Goal: Communication & Community: Ask a question

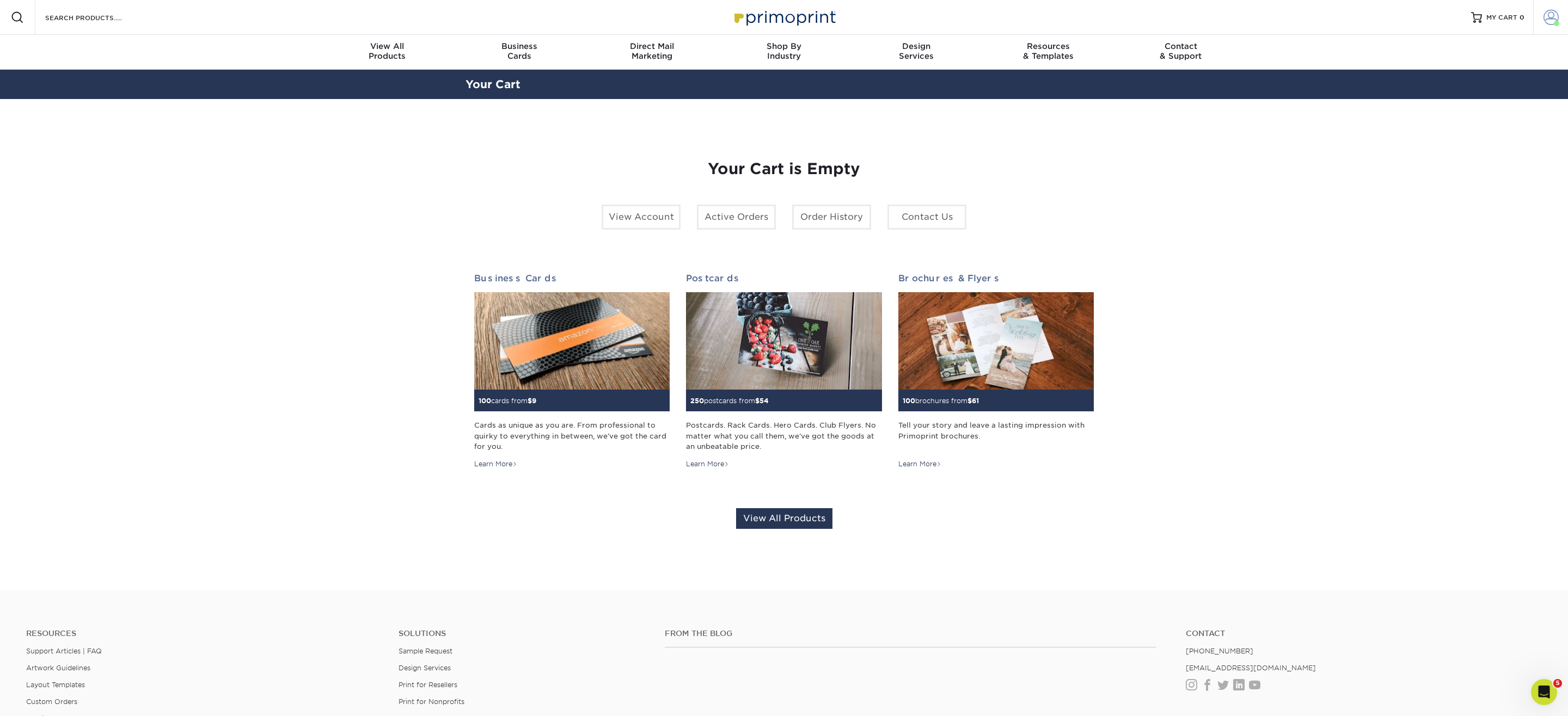
click at [1548, 27] on link "Account" at bounding box center [1550, 17] width 35 height 35
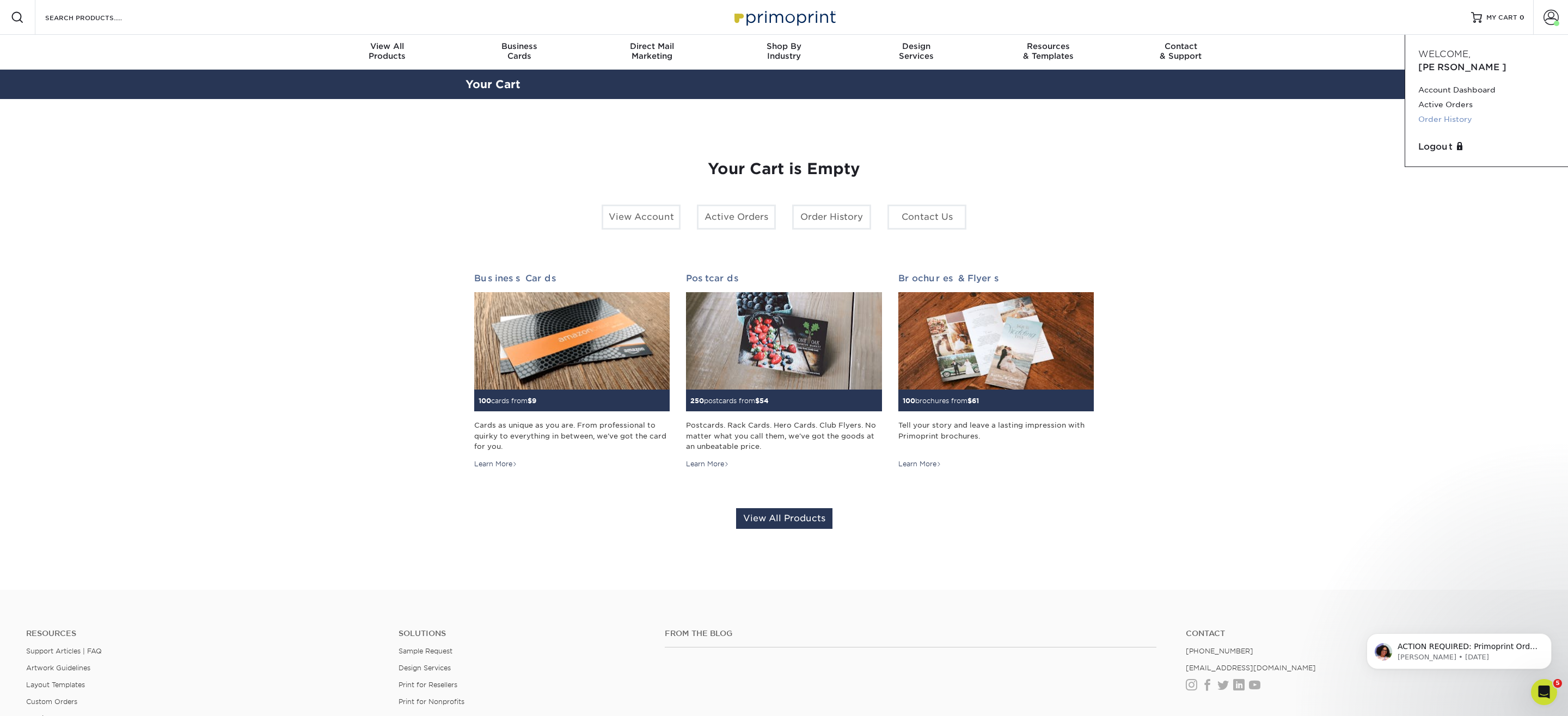
click at [1433, 112] on link "Order History" at bounding box center [1487, 119] width 137 height 14
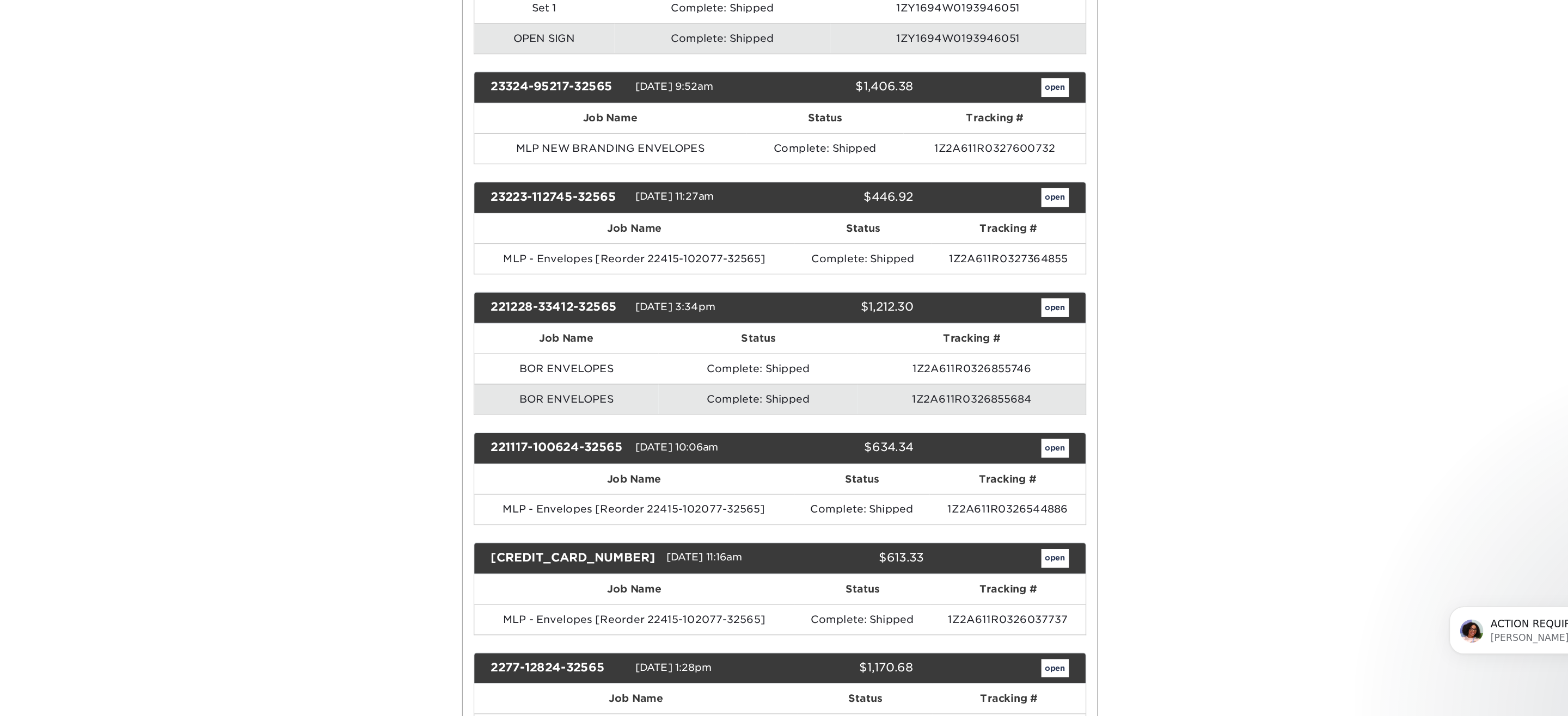
scroll to position [719, 0]
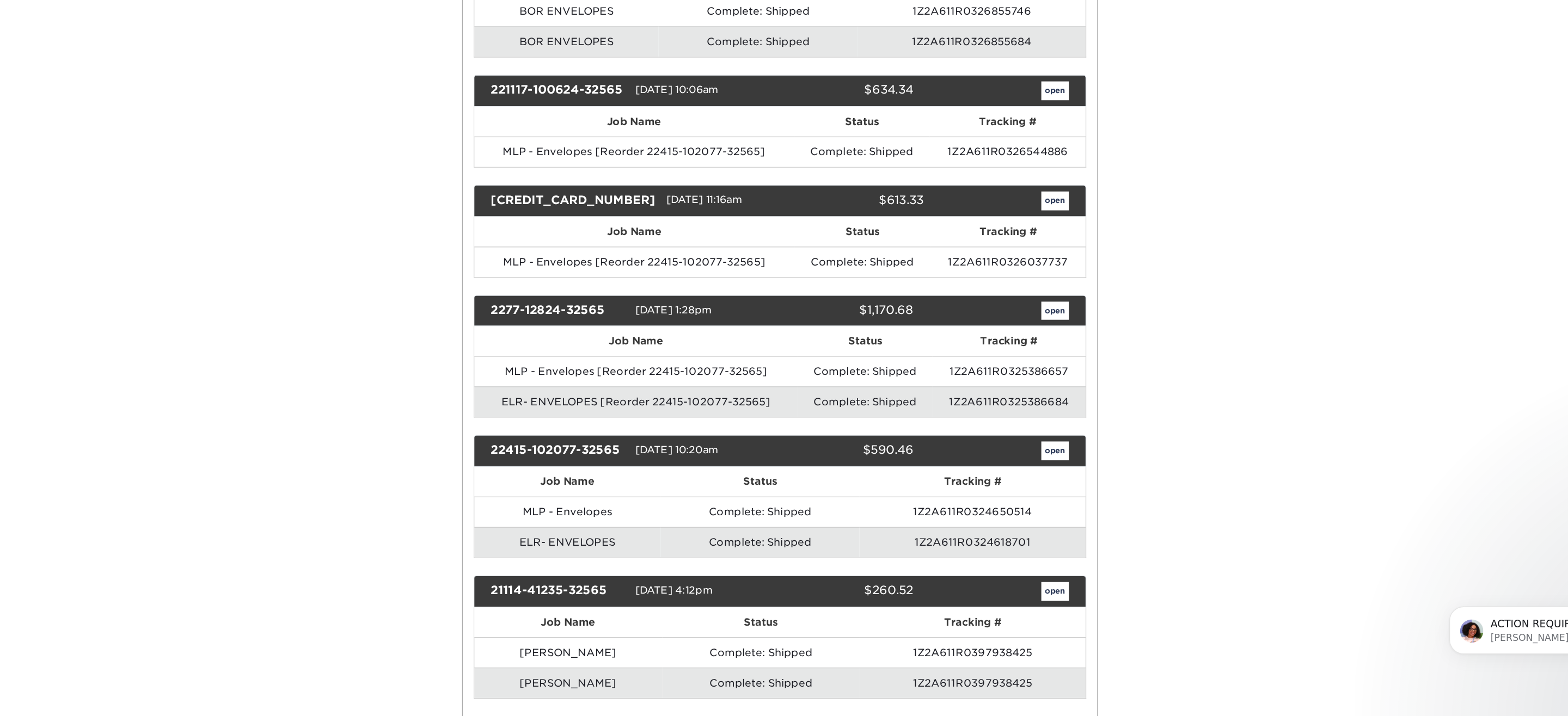
click at [1487, 610] on p "[PERSON_NAME] • [DATE]" at bounding box center [1545, 607] width 140 height 10
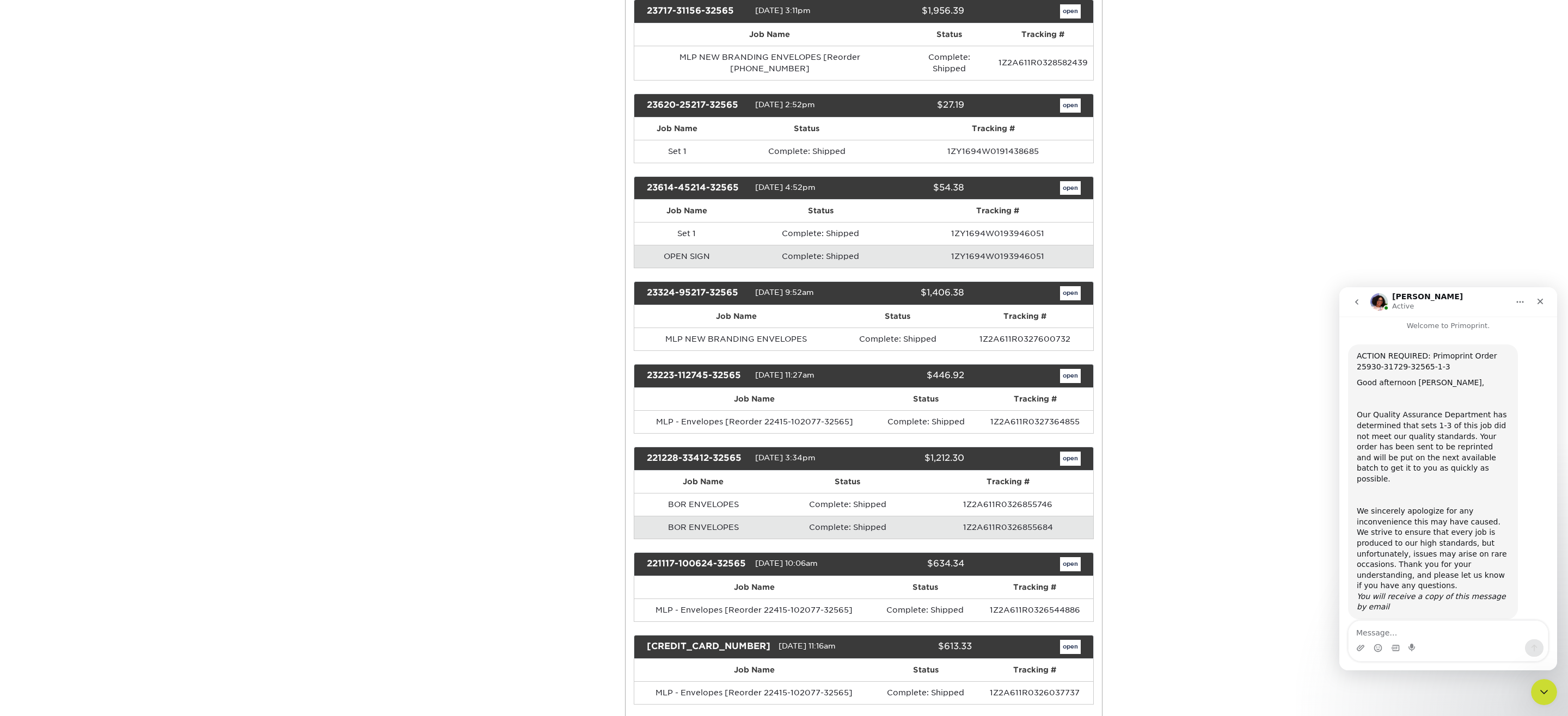
scroll to position [0, 0]
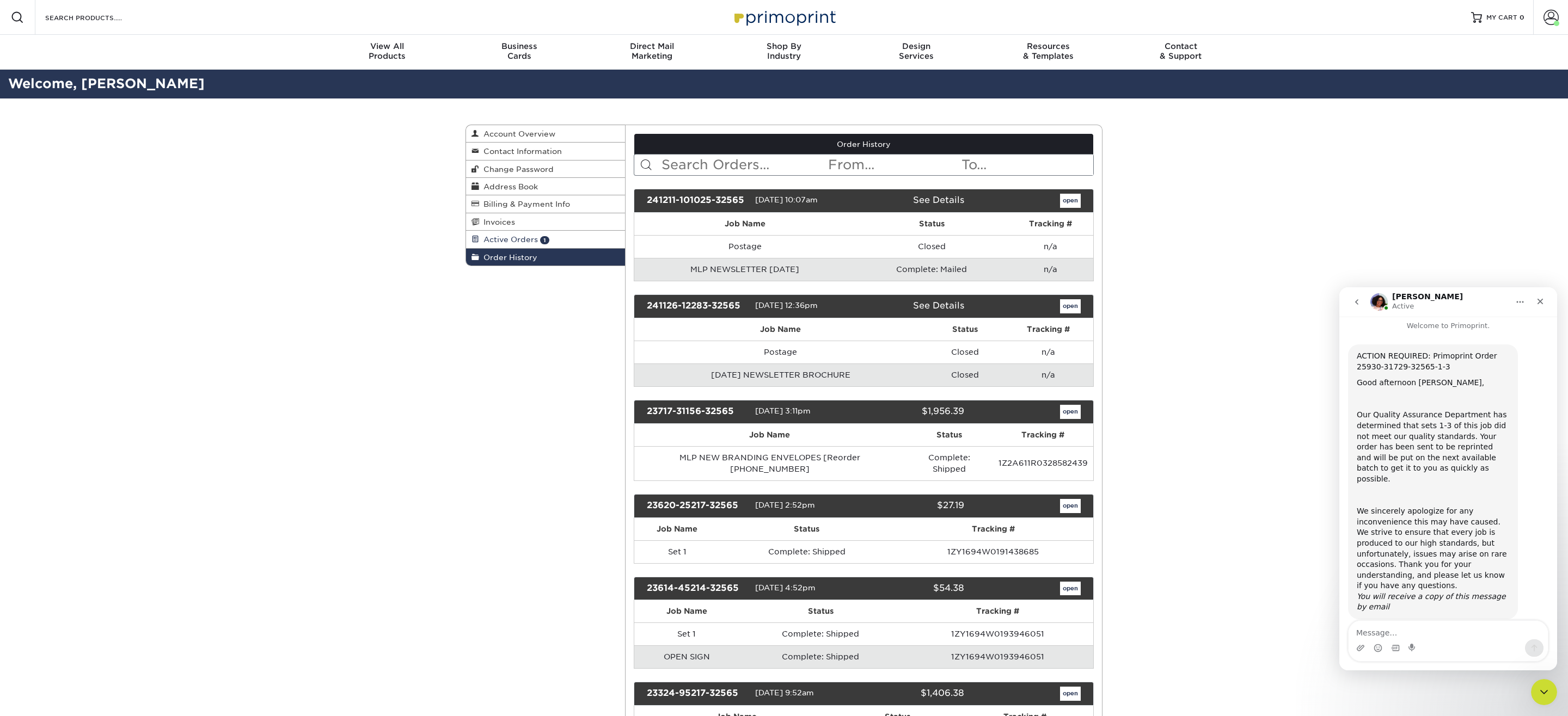
click at [561, 240] on link "Active Orders 1" at bounding box center [545, 239] width 159 height 17
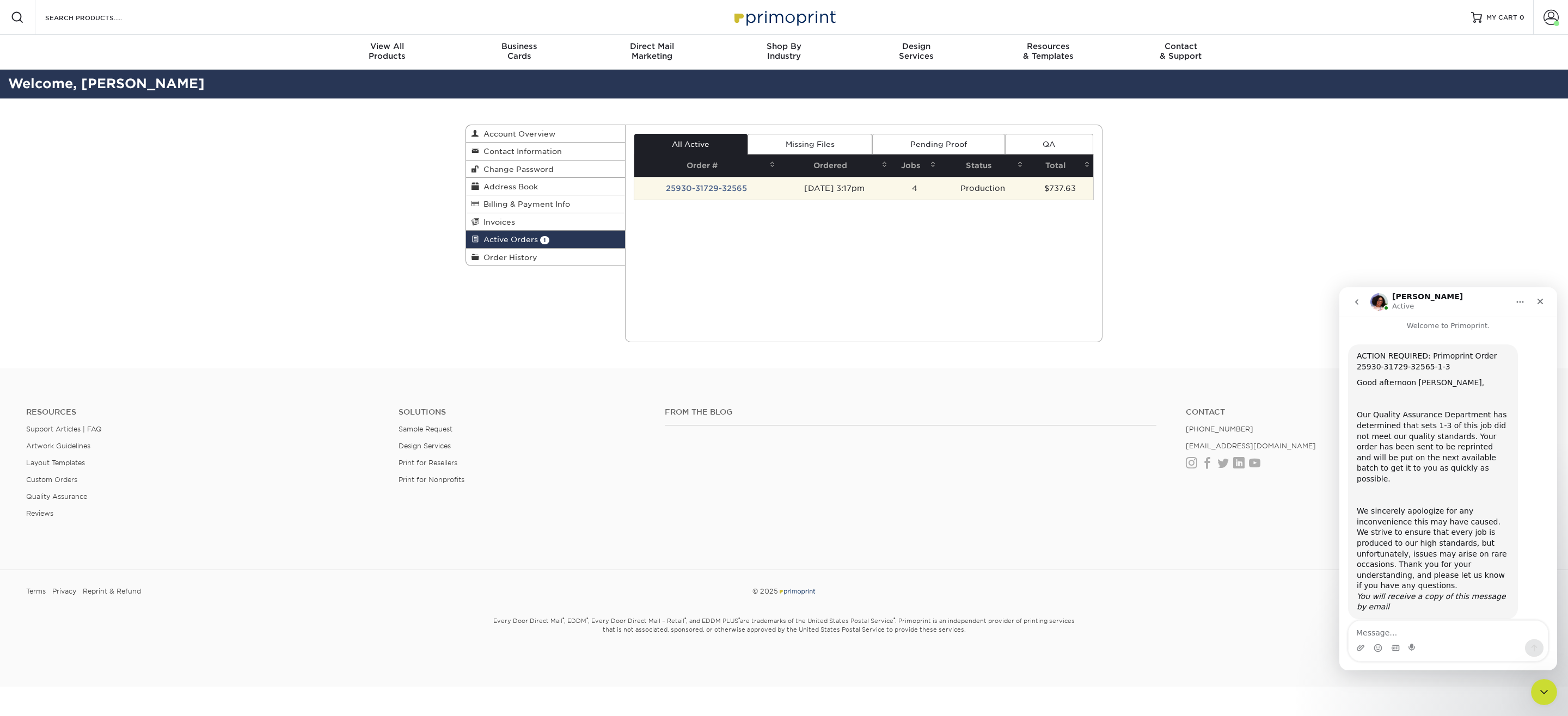
click at [960, 194] on td "Production" at bounding box center [982, 188] width 87 height 22
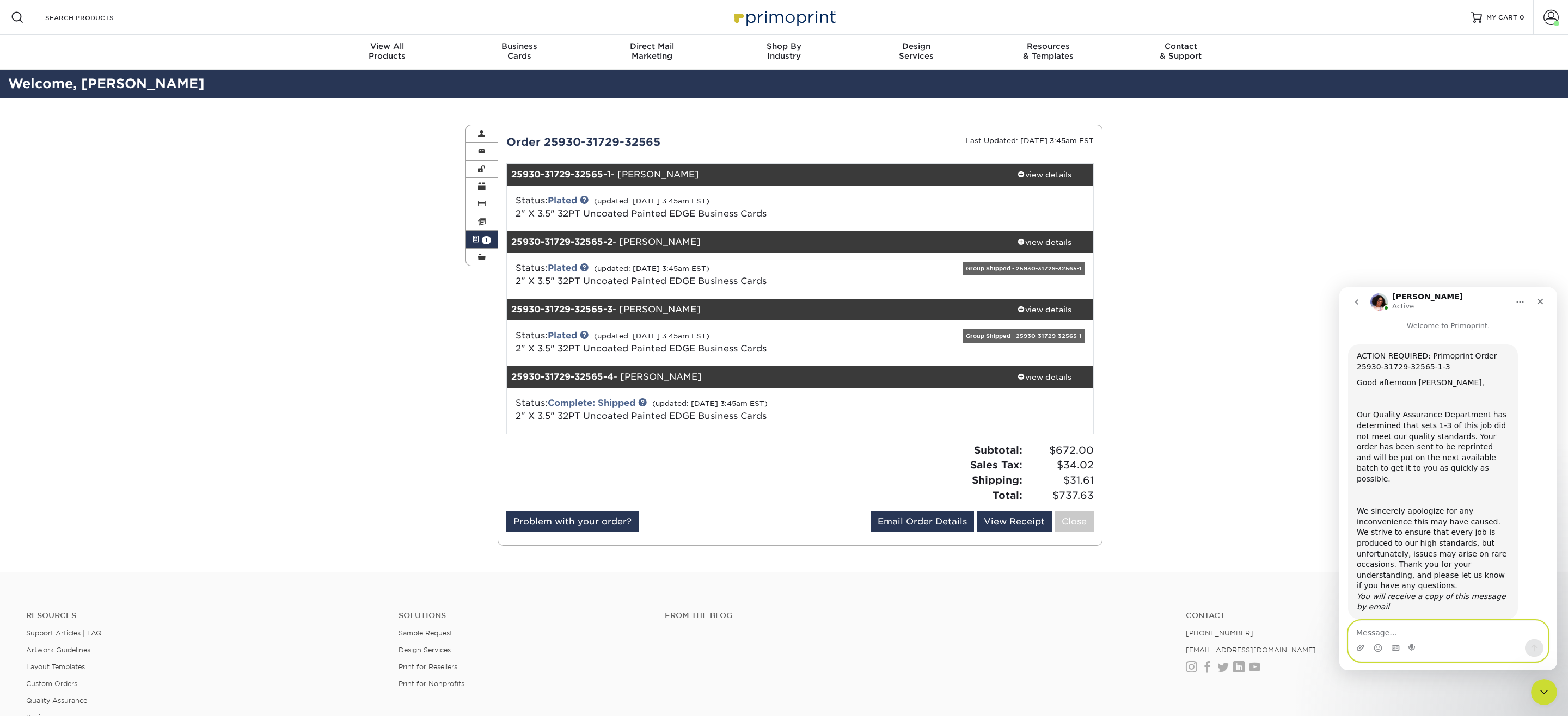
click at [1378, 635] on textarea "Message…" at bounding box center [1448, 630] width 199 height 19
drag, startPoint x: 1246, startPoint y: 632, endPoint x: 1182, endPoint y: 630, distance: 64.0
click at [1182, 630] on ul "Contact (888) 822-5815 info@primoprint.com Instagram Facebook Twitter LinkedIn …" at bounding box center [1364, 642] width 372 height 61
click at [1209, 632] on link "[PHONE_NUMBER]" at bounding box center [1219, 633] width 67 height 8
click at [985, 271] on div "Group Shipped - 25930-31729-32565-1" at bounding box center [1023, 268] width 121 height 13
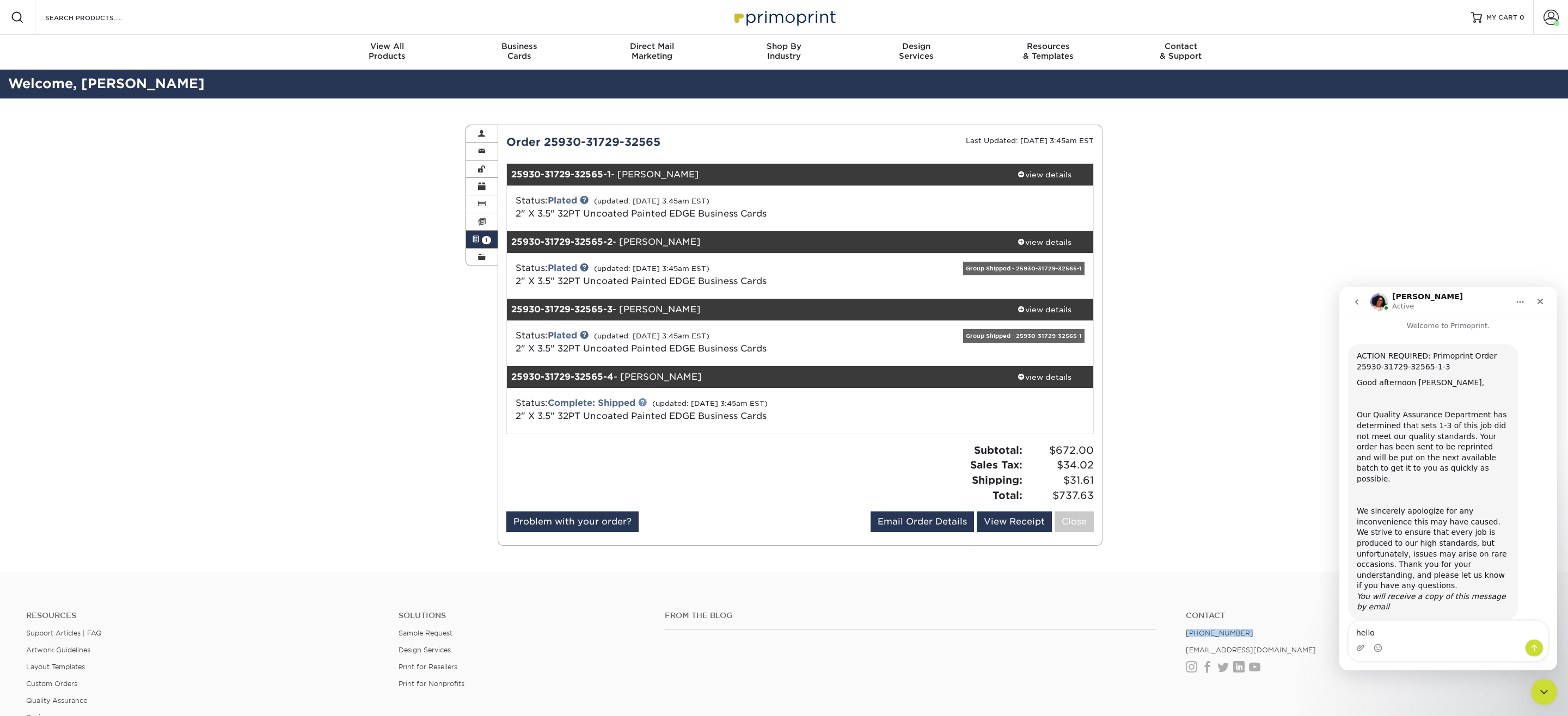
click at [643, 402] on link at bounding box center [642, 402] width 9 height 9
click at [1457, 633] on textarea "hello" at bounding box center [1448, 630] width 199 height 19
type textarea "hello, can you repeat what is wrong with our order?"
click at [1533, 649] on icon "Send a message…" at bounding box center [1535, 649] width 9 height 9
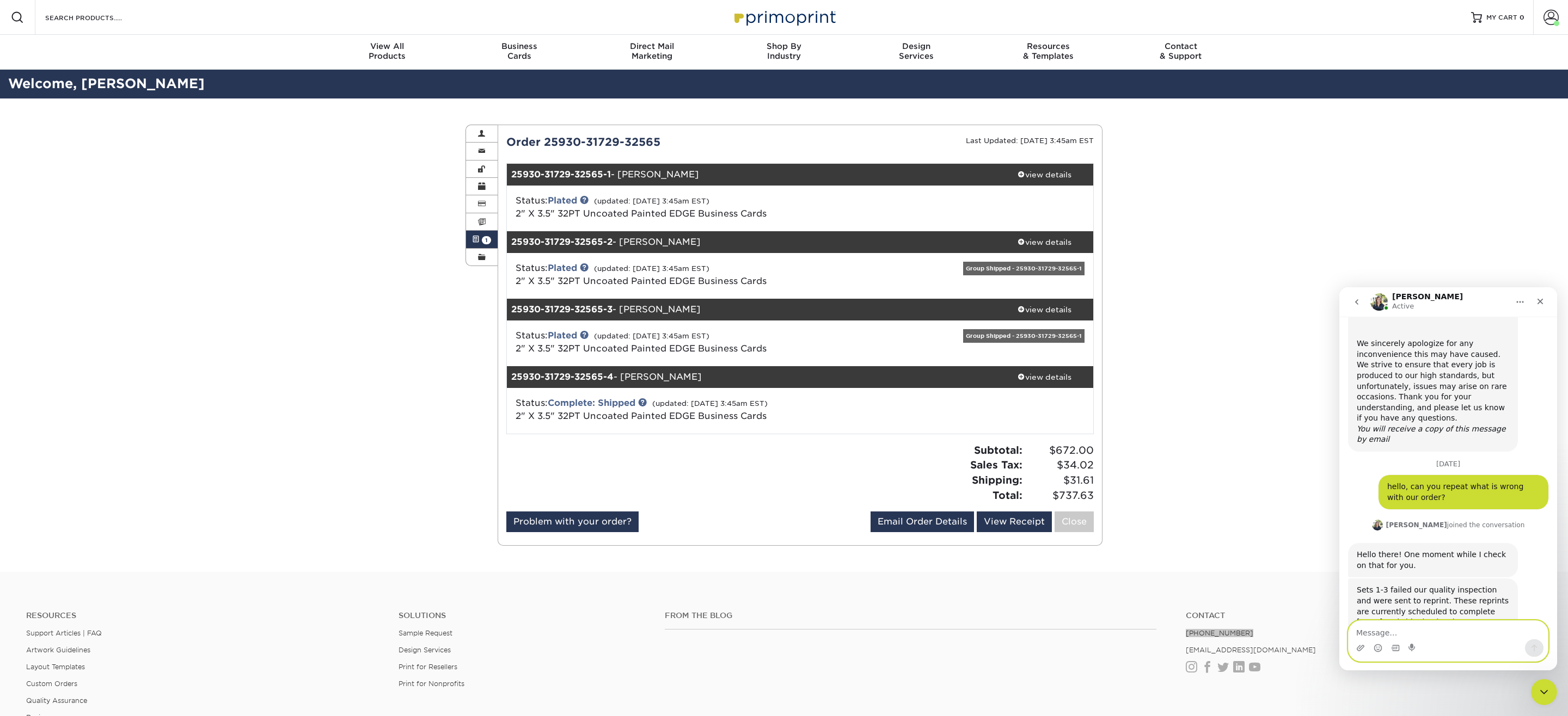
scroll to position [199, 0]
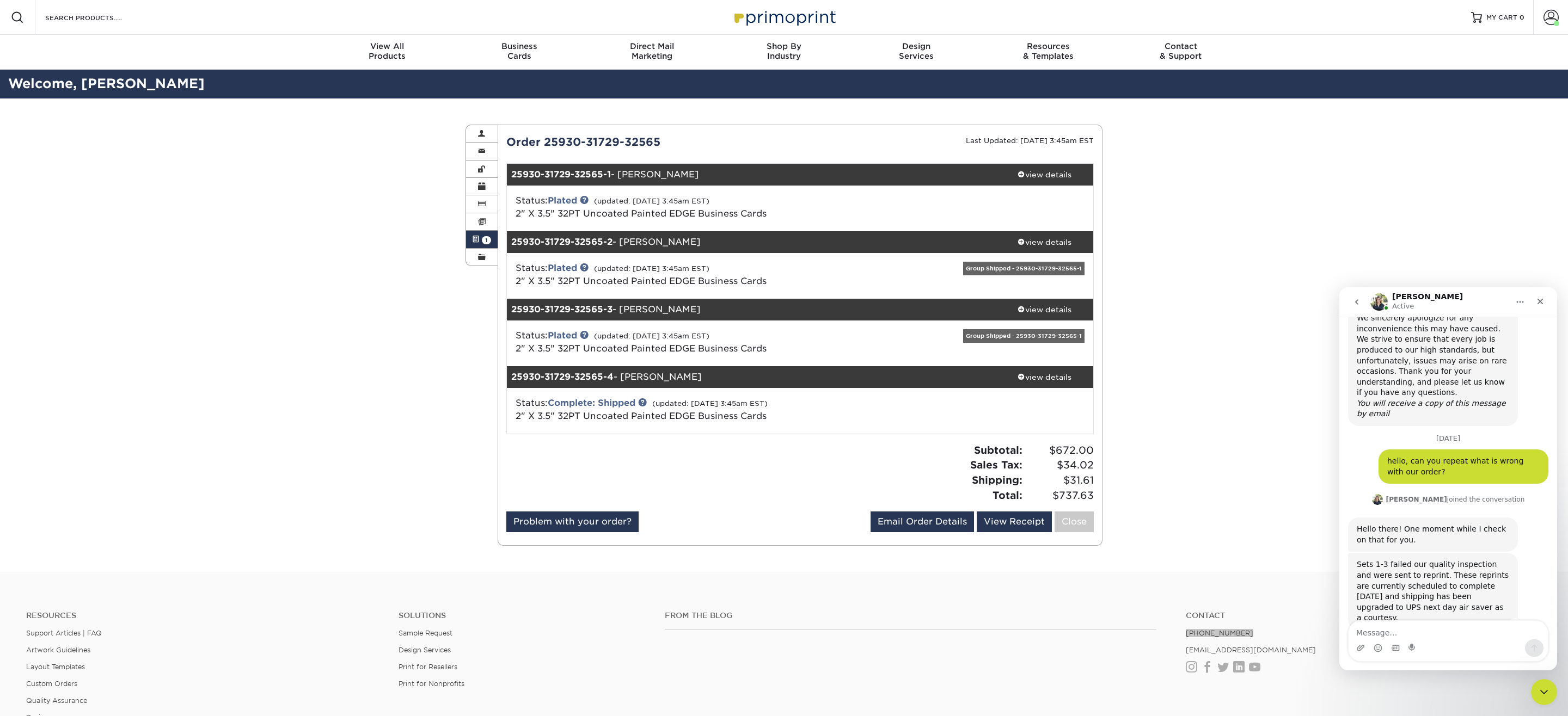
drag, startPoint x: 1487, startPoint y: 587, endPoint x: 1431, endPoint y: 556, distance: 64.0
click at [1431, 560] on div "Sets 1-3 failed our quality inspection and were sent to reprint. These reprints…" at bounding box center [1433, 592] width 153 height 65
copy div "These reprints are currently scheduled to complete tomorrow 10/14 and shipping …"
click at [1416, 631] on textarea "Message…" at bounding box center [1448, 630] width 199 height 19
click at [584, 269] on link at bounding box center [584, 268] width 9 height 9
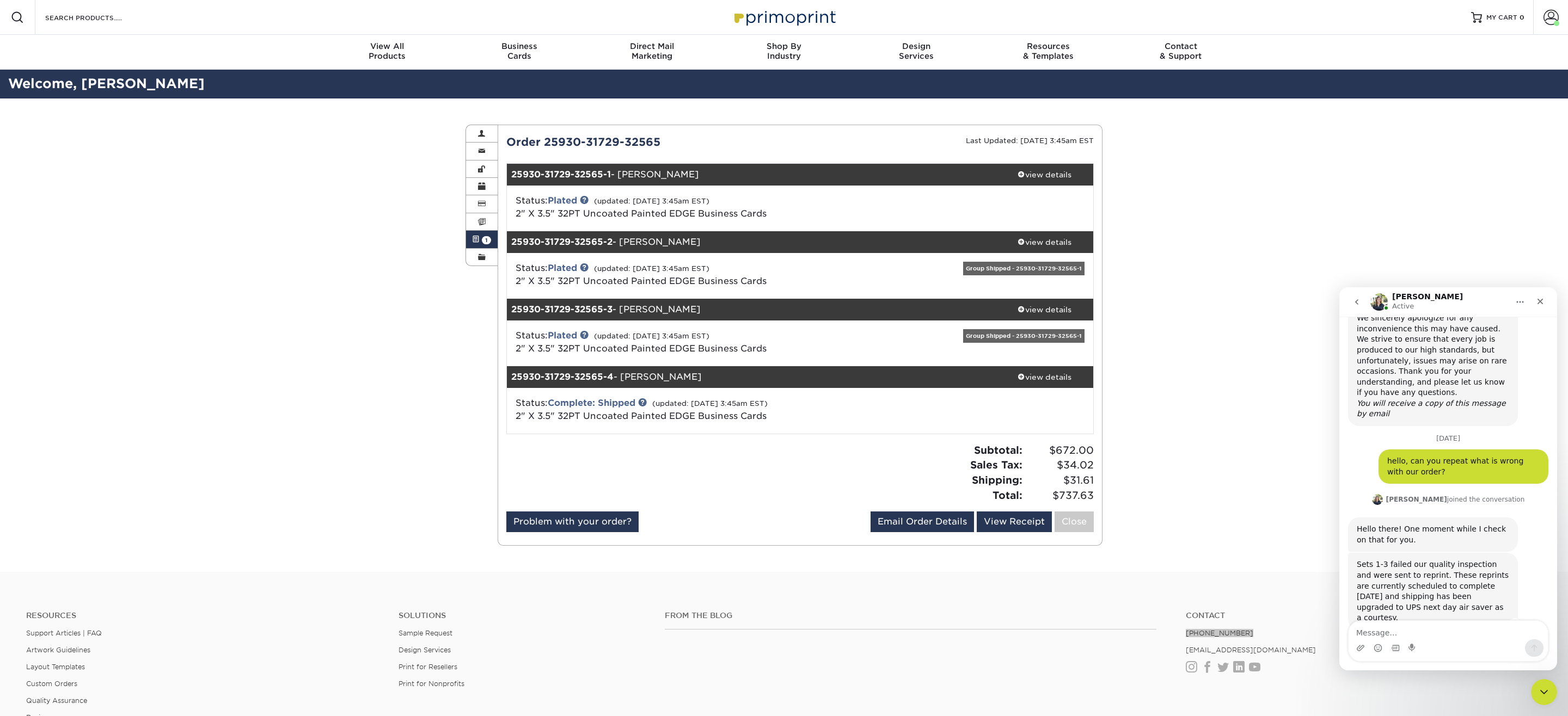
click at [1389, 584] on div "Sets 1-3 failed our quality inspection and were sent to reprint. These reprints…" at bounding box center [1433, 592] width 153 height 65
click at [1388, 628] on textarea "Message…" at bounding box center [1448, 630] width 199 height 19
click at [1025, 181] on link "view details" at bounding box center [1044, 174] width 98 height 22
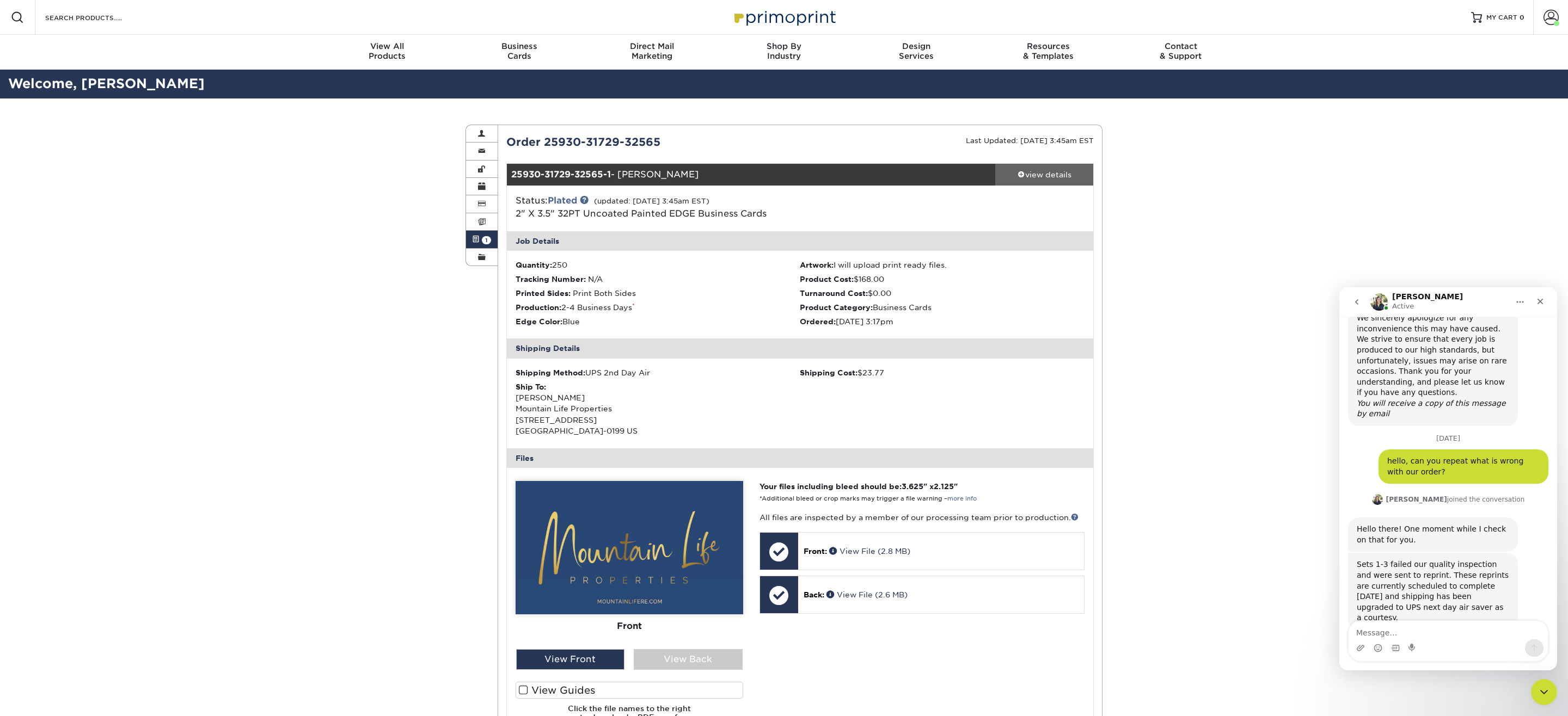
click at [1024, 172] on div "view details" at bounding box center [1044, 174] width 98 height 11
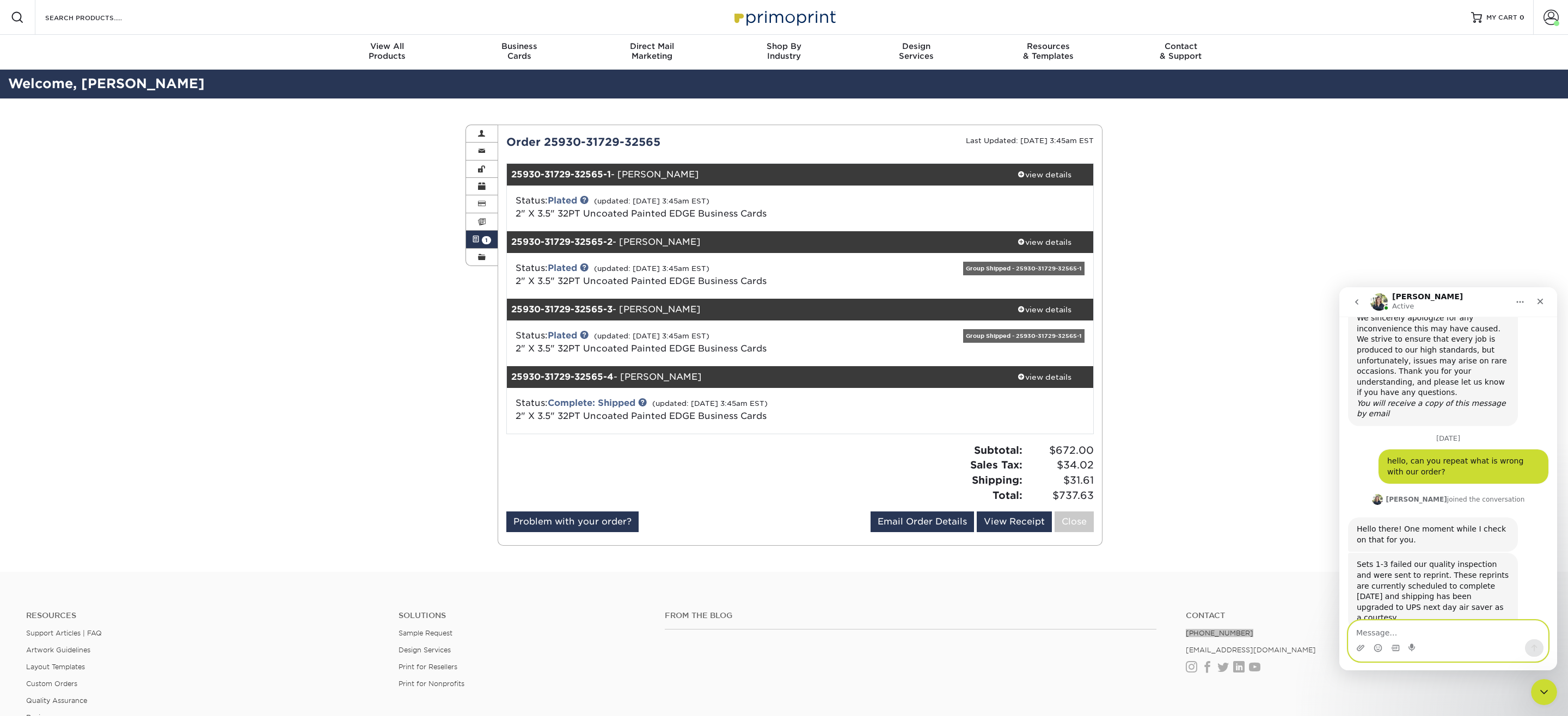
click at [1386, 625] on textarea "Message…" at bounding box center [1448, 630] width 199 height 19
click at [589, 175] on strong "25930-31729-32565-1" at bounding box center [561, 174] width 100 height 11
copy div "25930-31729-32565-1 - Kinzey"
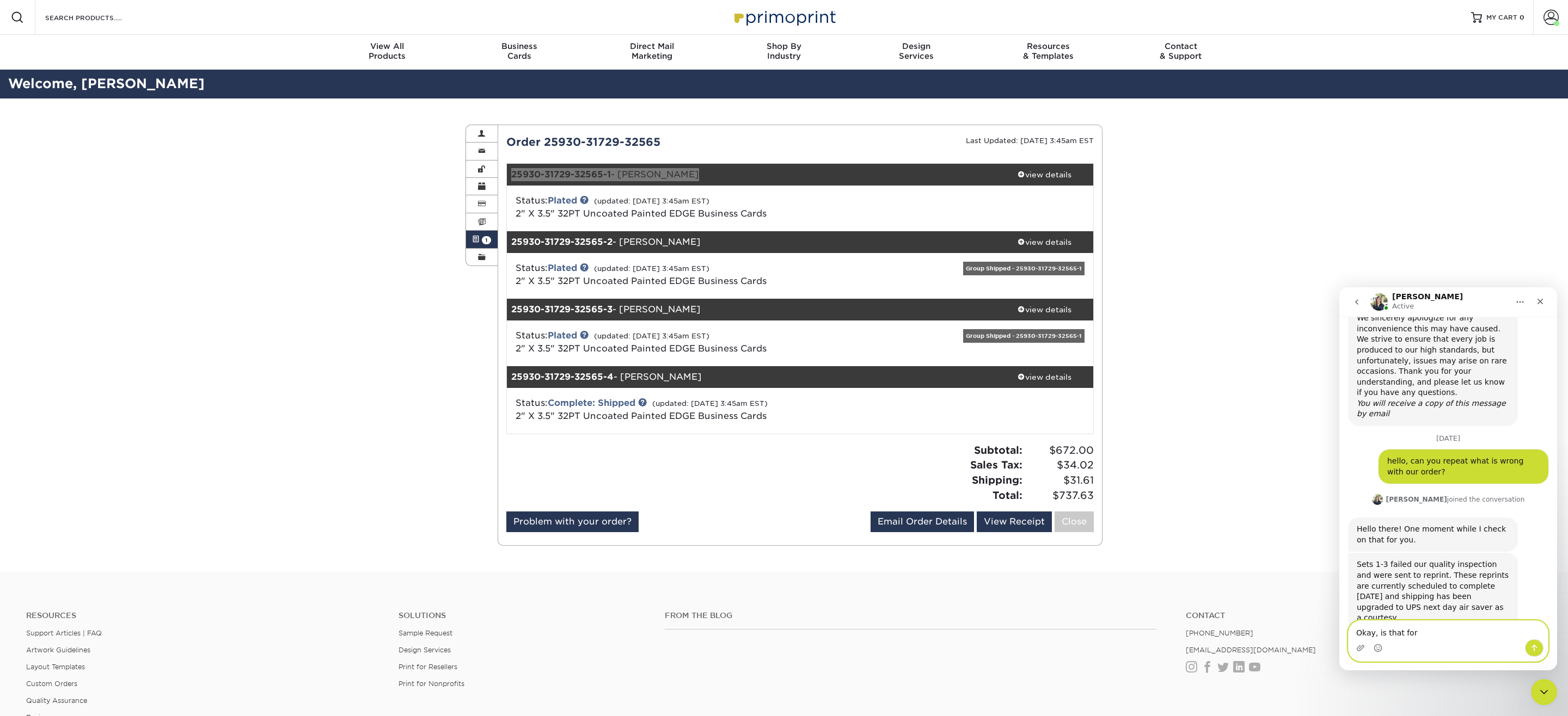
click at [1432, 632] on textarea "Okay, is that for" at bounding box center [1448, 630] width 199 height 19
paste textarea "25930-31729-32565-1 - Kinzey"
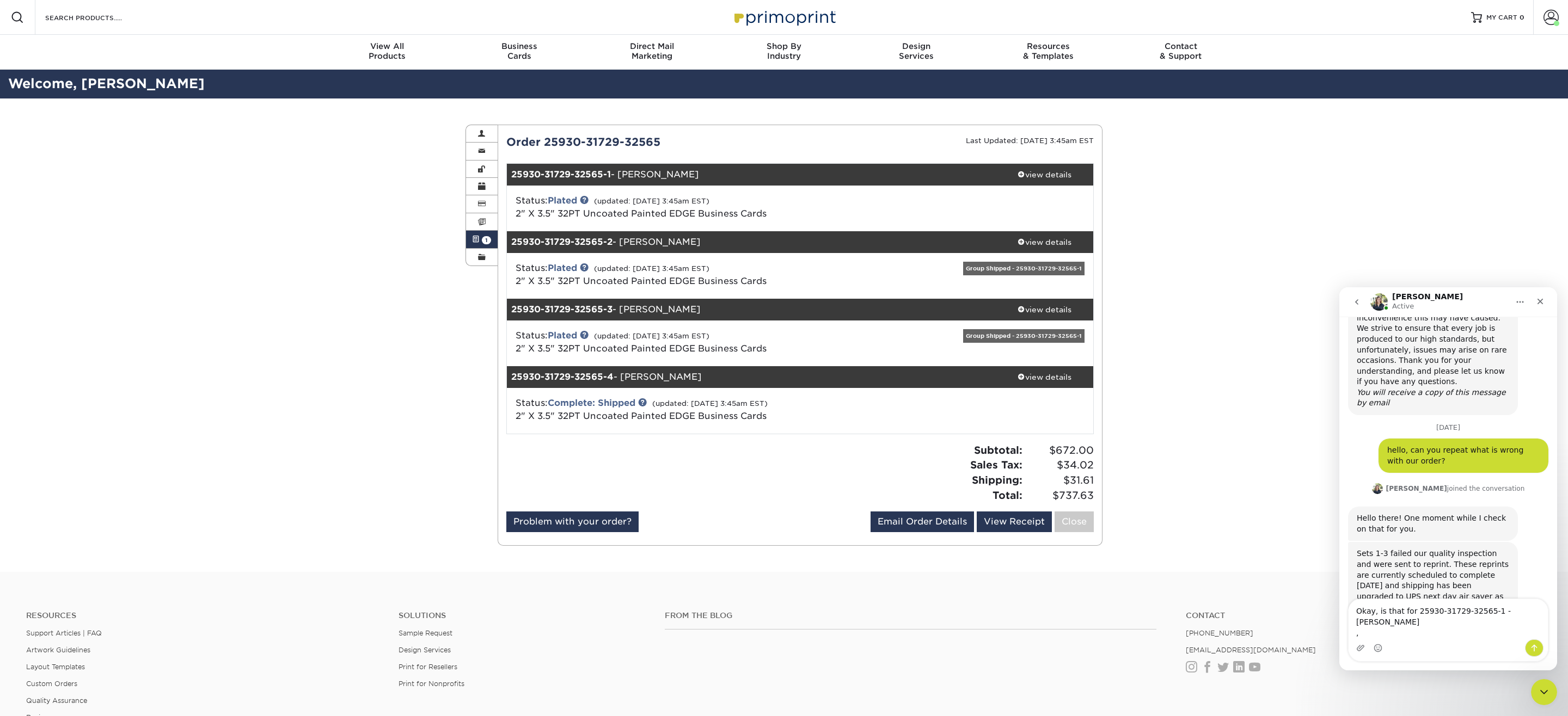
click at [617, 247] on div "25930-31729-32565-2 - David" at bounding box center [751, 243] width 489 height 22
copy div "25930-31729-32565-2 - David"
click at [1401, 633] on textarea "Okay, is that for 25930-31729-32565-1 - Kinzey ," at bounding box center [1448, 619] width 199 height 40
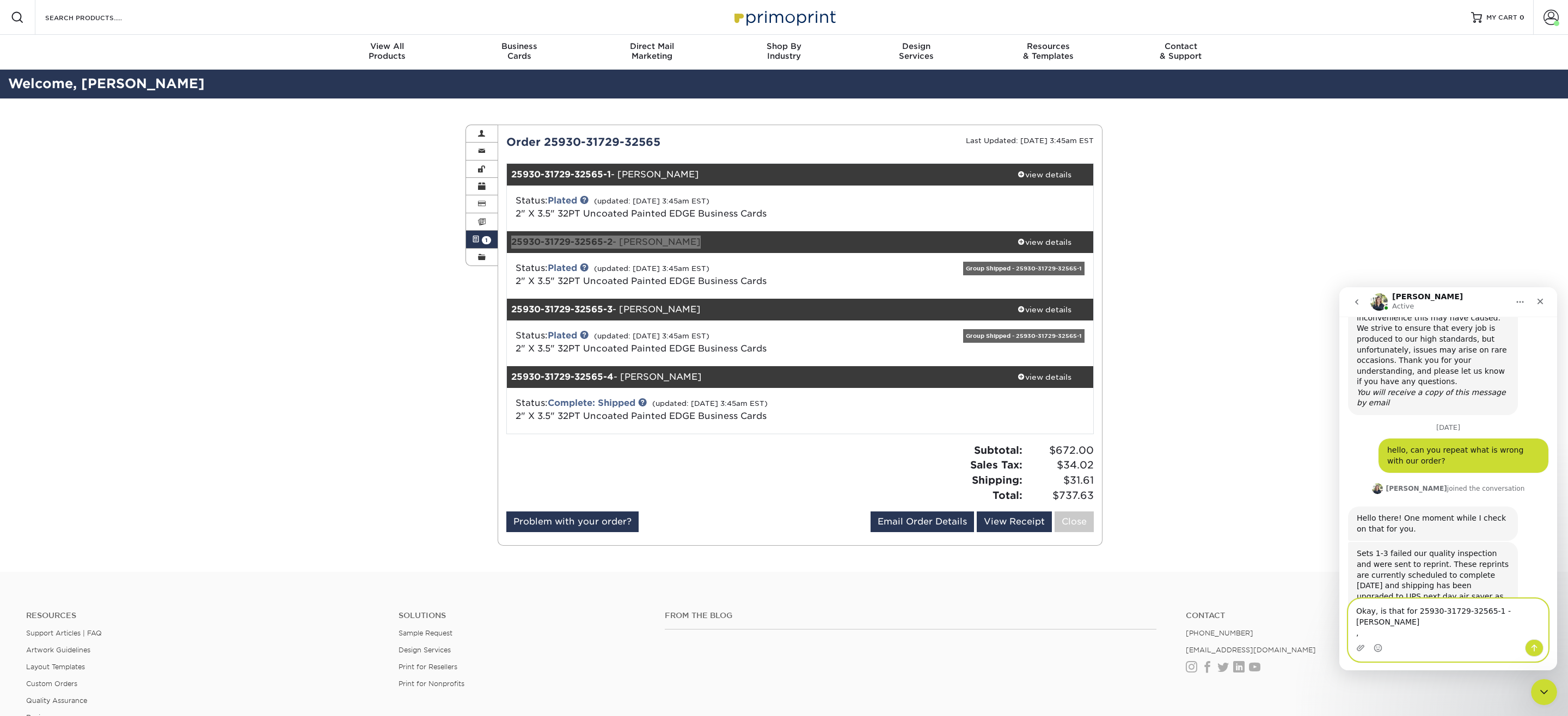
paste textarea "25930-31729-32565-2 - David"
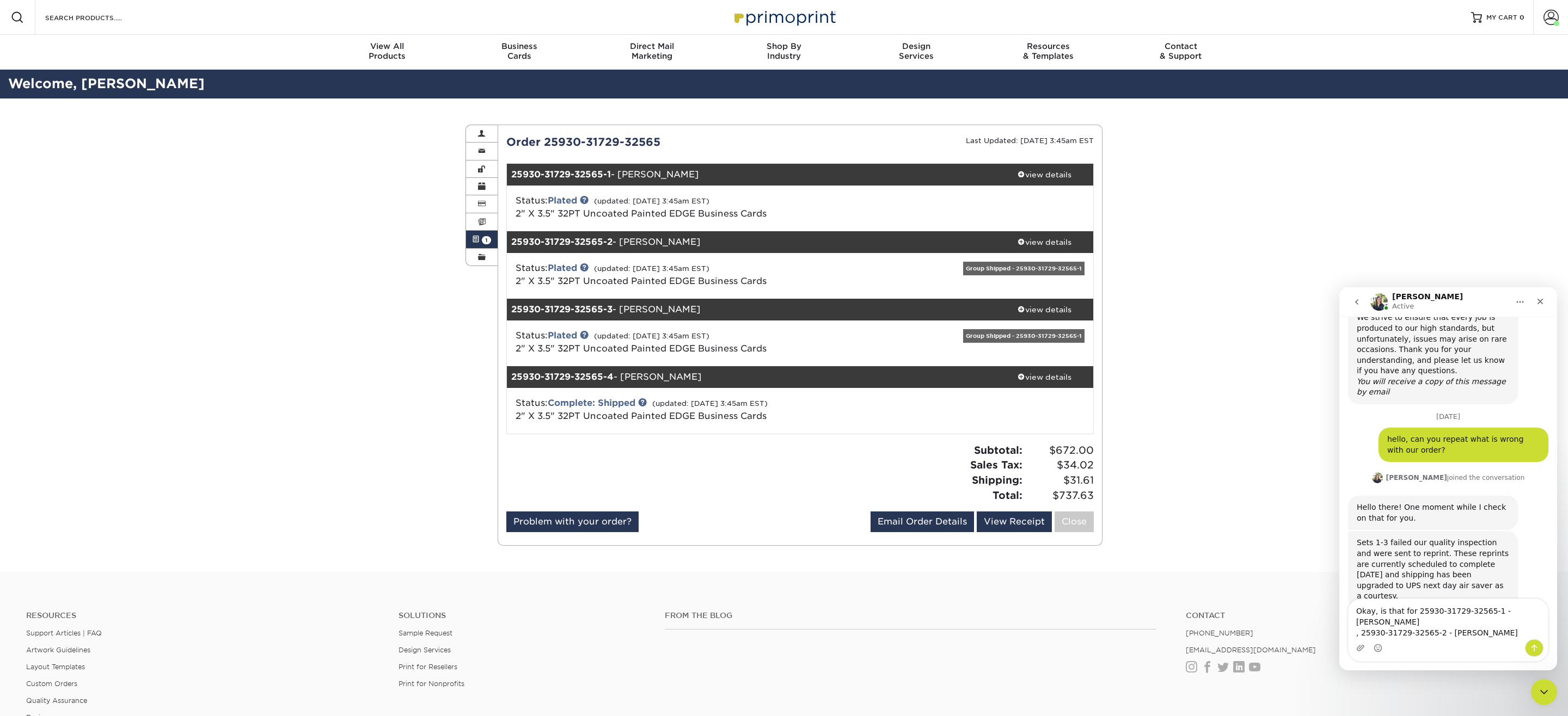
click at [581, 314] on strong "25930-31729-32565-3" at bounding box center [562, 310] width 102 height 11
copy div "25930-31729-32565-3 - Taylor"
click at [1491, 632] on textarea "Okay, is that for 25930-31729-32565-1 - Kinzey , 25930-31729-32565-2 - David" at bounding box center [1448, 619] width 199 height 40
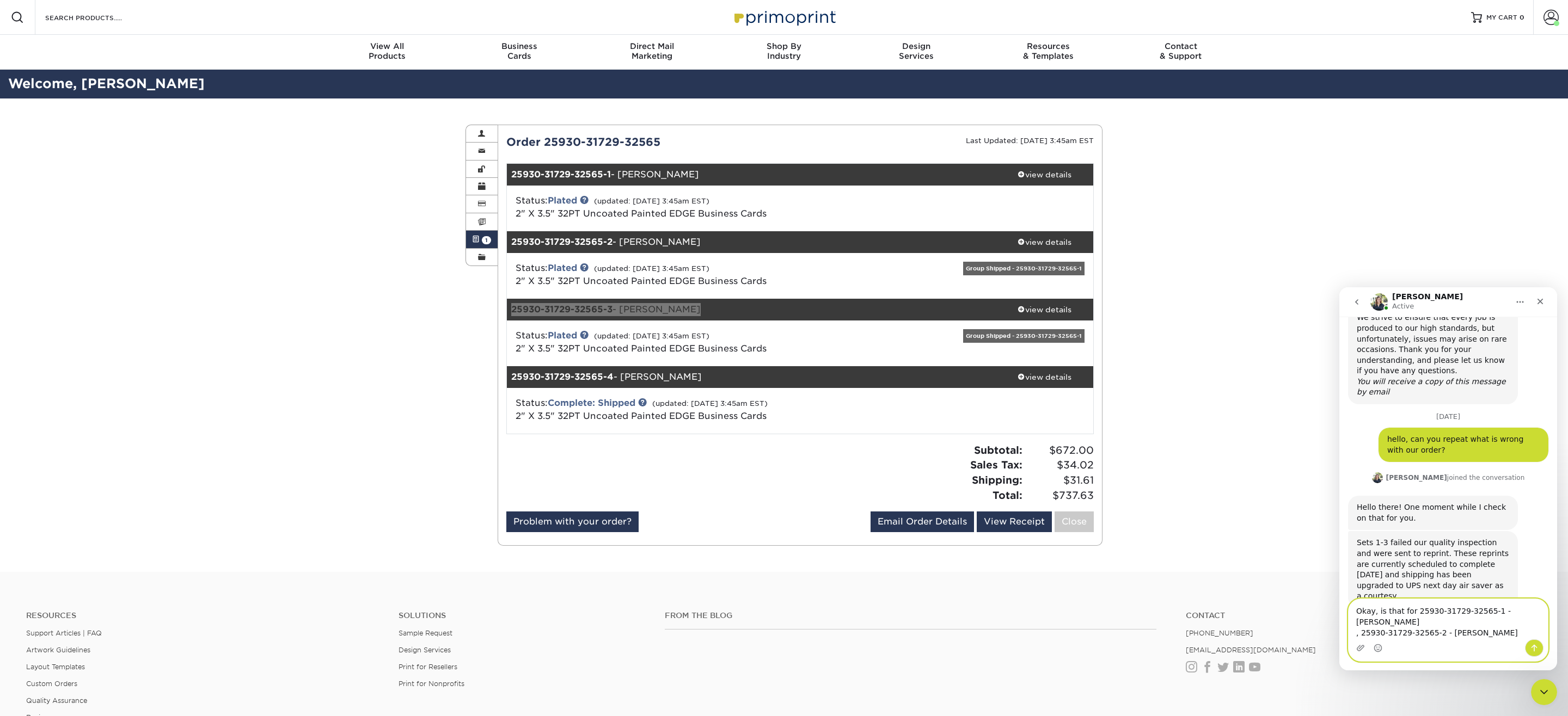
click at [1489, 623] on textarea "Okay, is that for 25930-31729-32565-1 - Kinzey , 25930-31729-32565-2 - David" at bounding box center [1448, 619] width 199 height 40
paste textarea "25930-31729-32565-3 - Taylor"
type textarea "Okay, is that for 25930-31729-32565-1 - Kinzey , 25930-31729-32565-2 - David, a…"
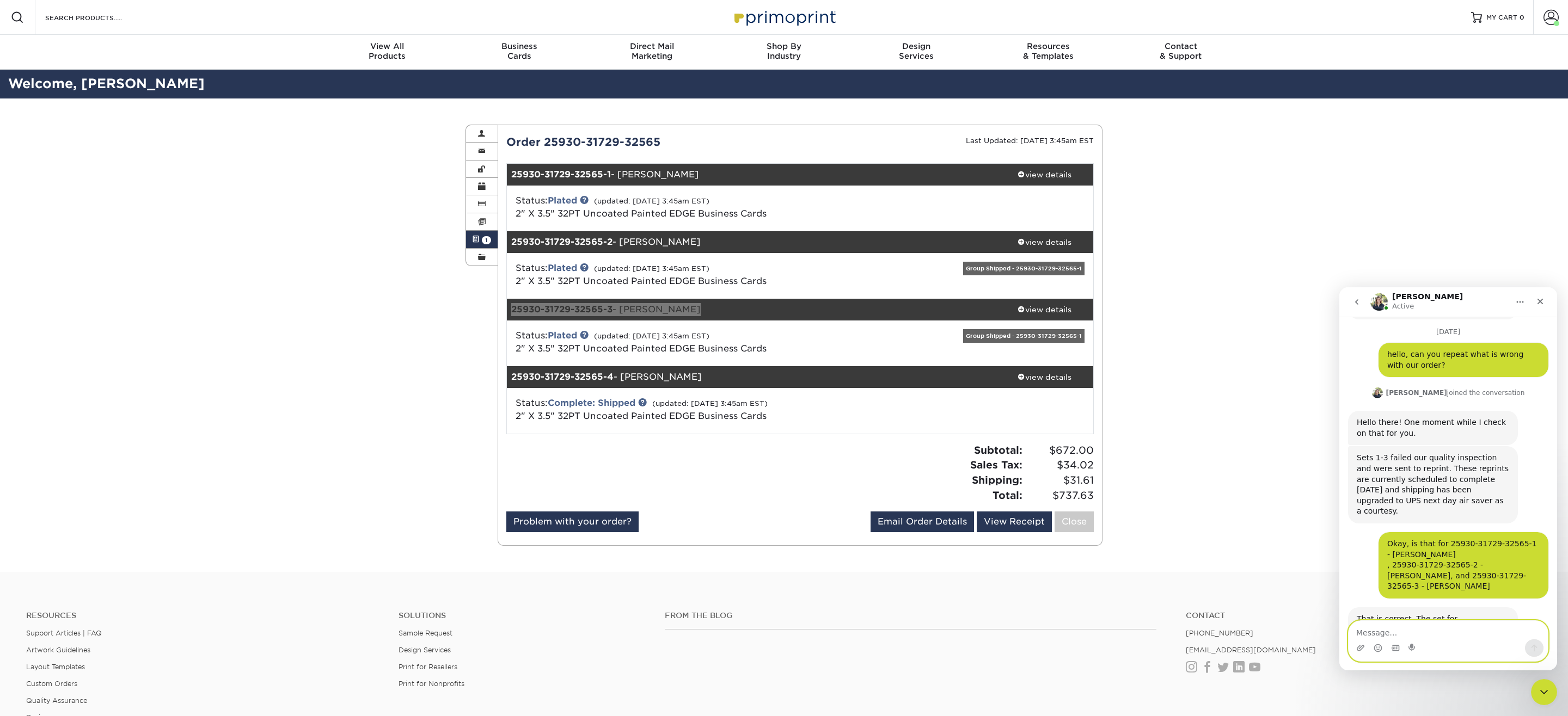
scroll to position [370, 0]
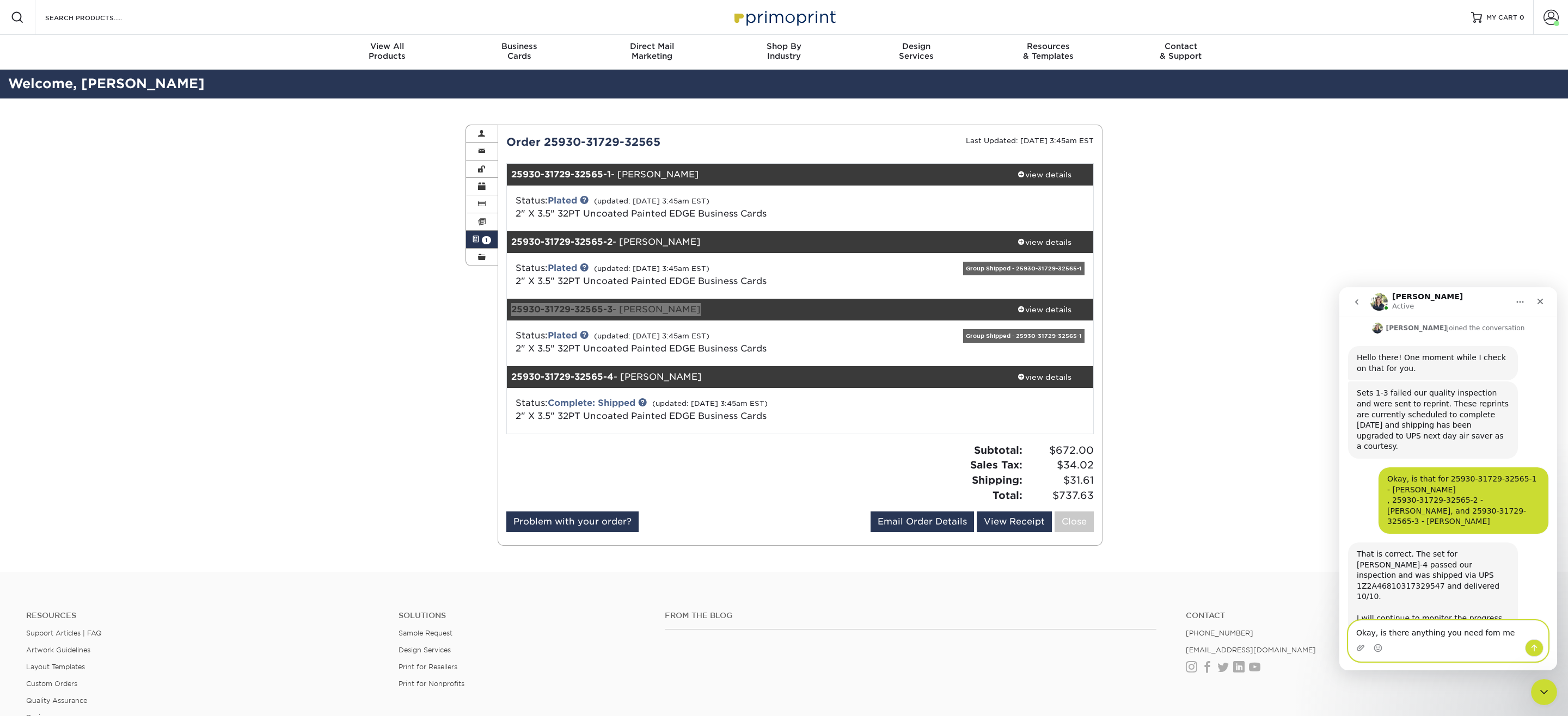
type textarea "Okay, is there anything you need fom me?"
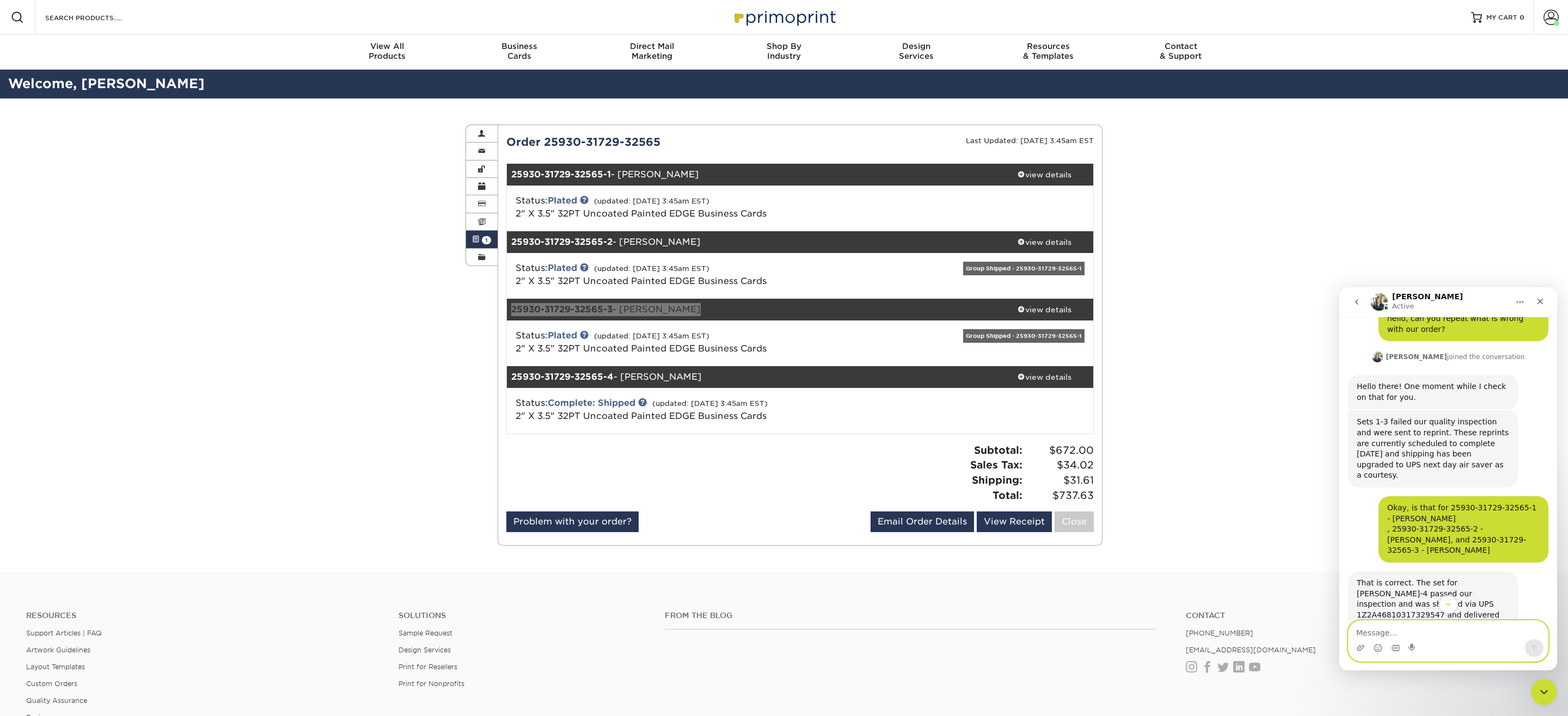
scroll to position [340, 0]
drag, startPoint x: 1360, startPoint y: 402, endPoint x: 1490, endPoint y: 446, distance: 137.2
click at [1490, 446] on div "Sets 1-3 failed our quality inspection and were sent to reprint. These reprints…" at bounding box center [1433, 450] width 153 height 65
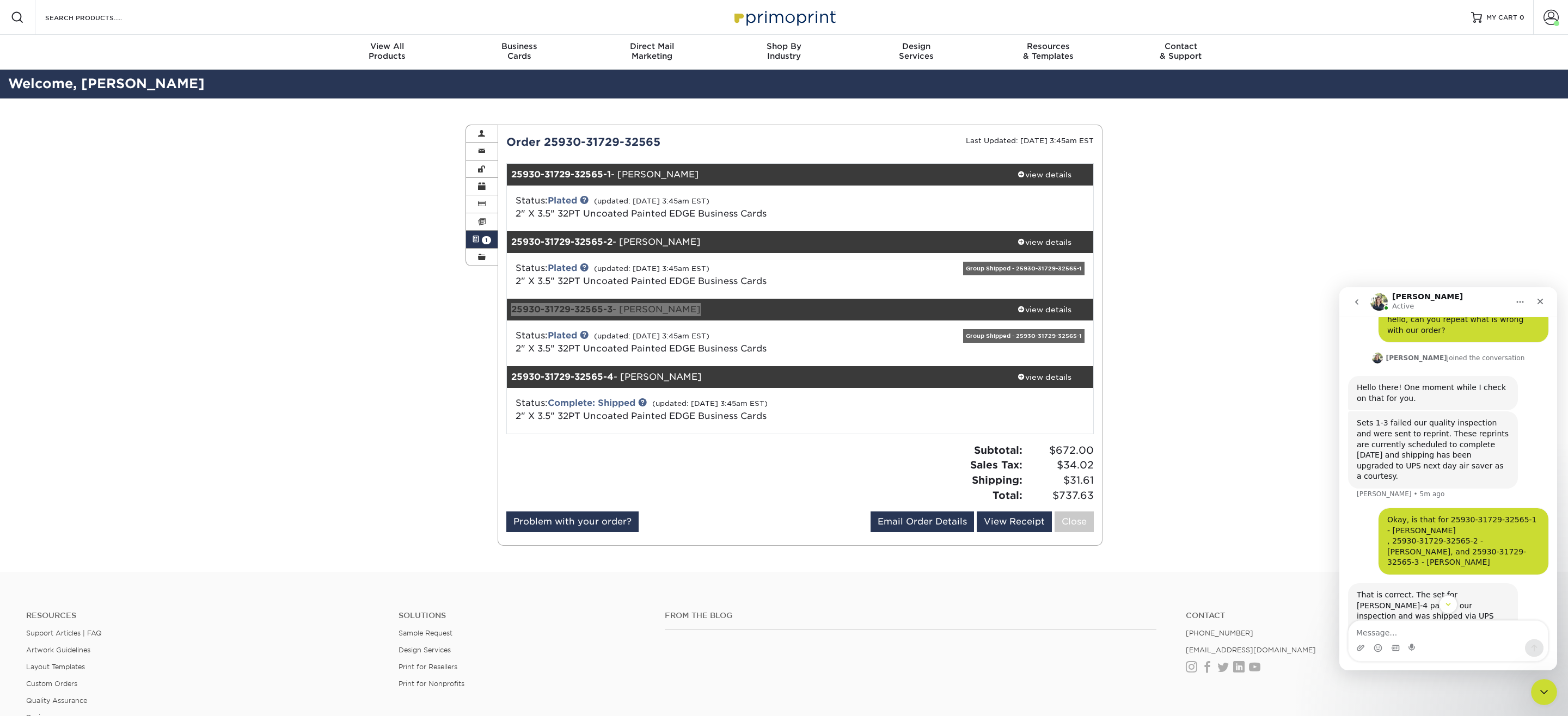
copy div "ets 1-3 failed our quality inspection and were sent to reprint. These reprints …"
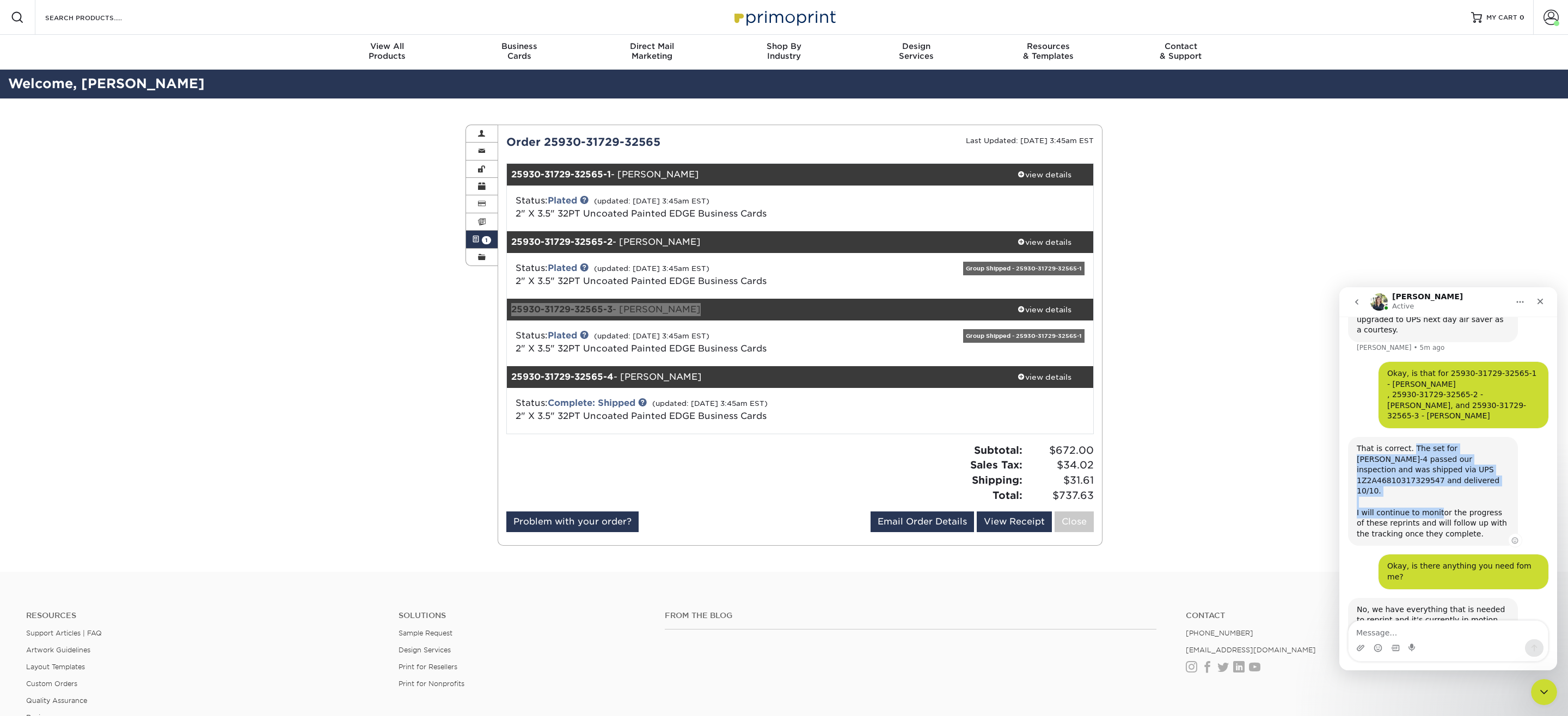
scroll to position [489, 0]
drag, startPoint x: 1413, startPoint y: 436, endPoint x: 1433, endPoint y: 440, distance: 20.4
click at [1433, 441] on div "That is correct. The set for Nate Treadwell-4 passed our inspection and was shi…" at bounding box center [1433, 489] width 153 height 96
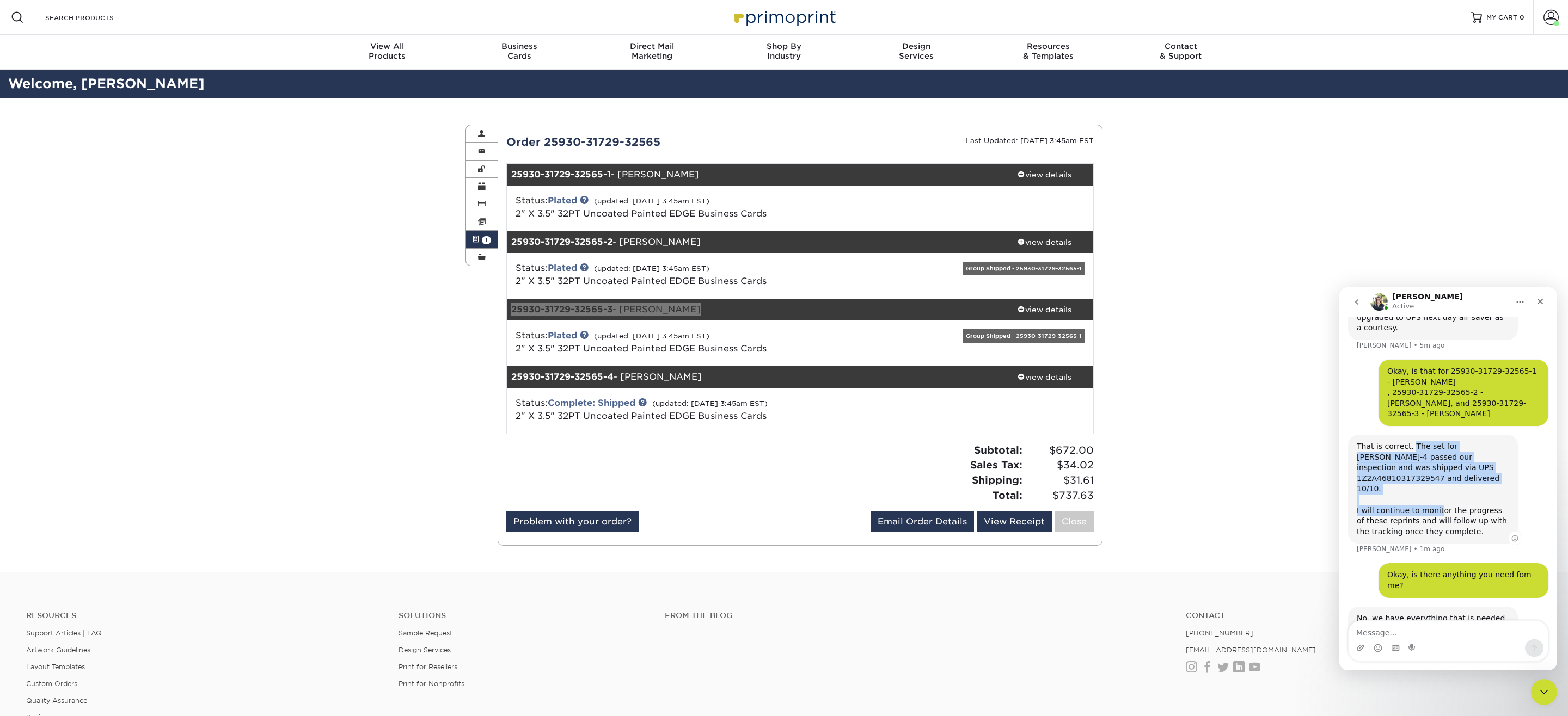
scroll to position [499, 0]
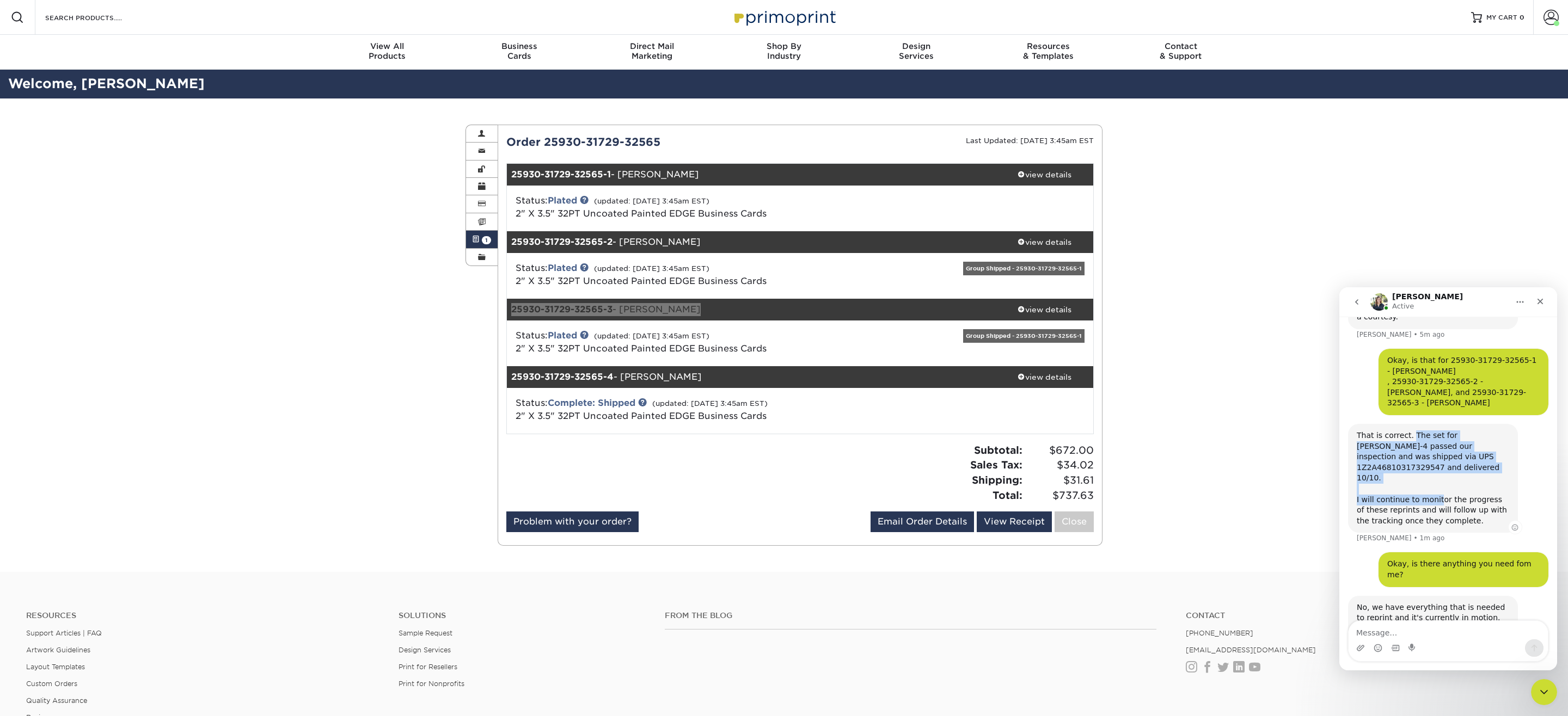
copy div "The set for Nate Treadwell-4 passed our inspection and was shipped via UPS 1Z2A…"
click at [1389, 632] on textarea "Message…" at bounding box center [1448, 630] width 199 height 19
click at [1360, 632] on textarea "no thank you" at bounding box center [1448, 630] width 199 height 19
type textarea "okay No thank you"
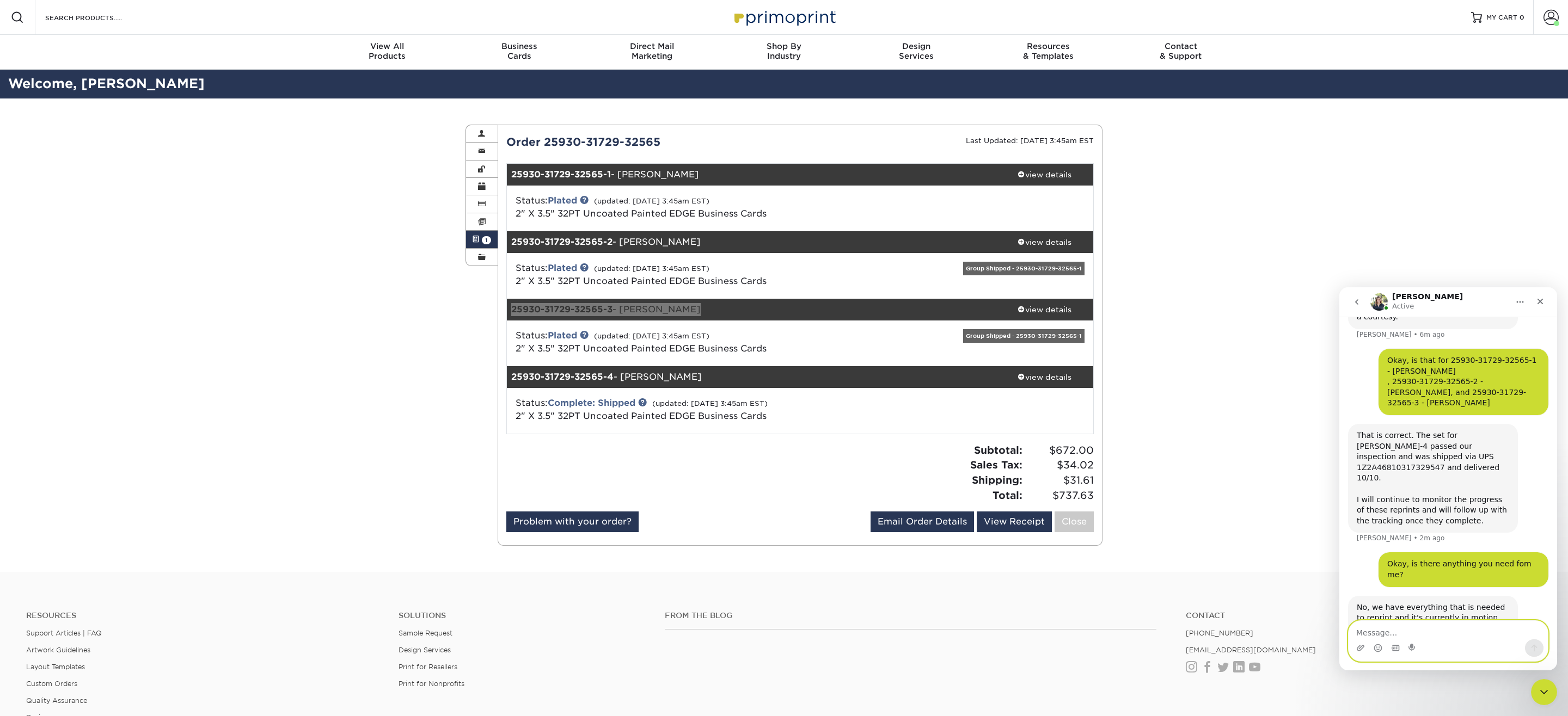
scroll to position [533, 0]
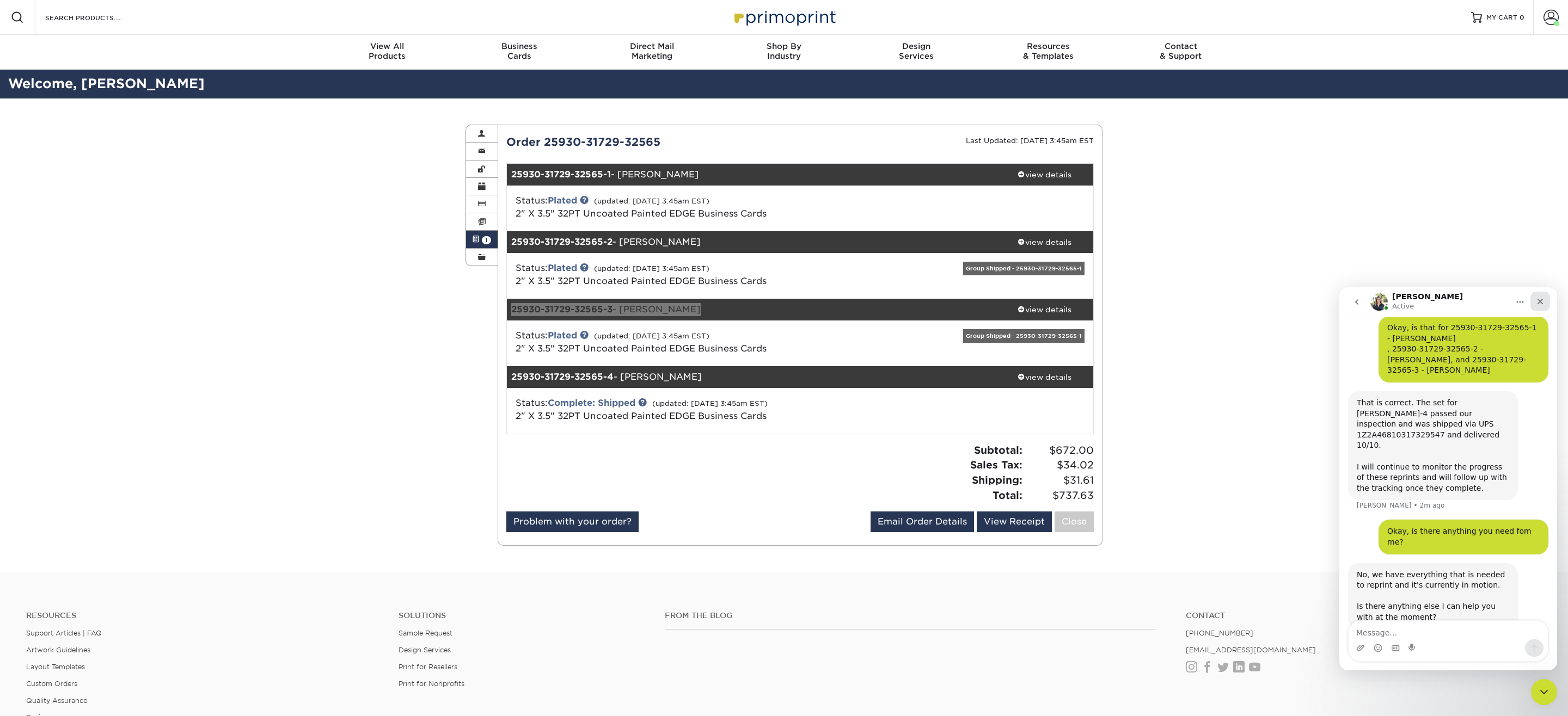
click at [1544, 307] on div "Close" at bounding box center [1540, 302] width 20 height 20
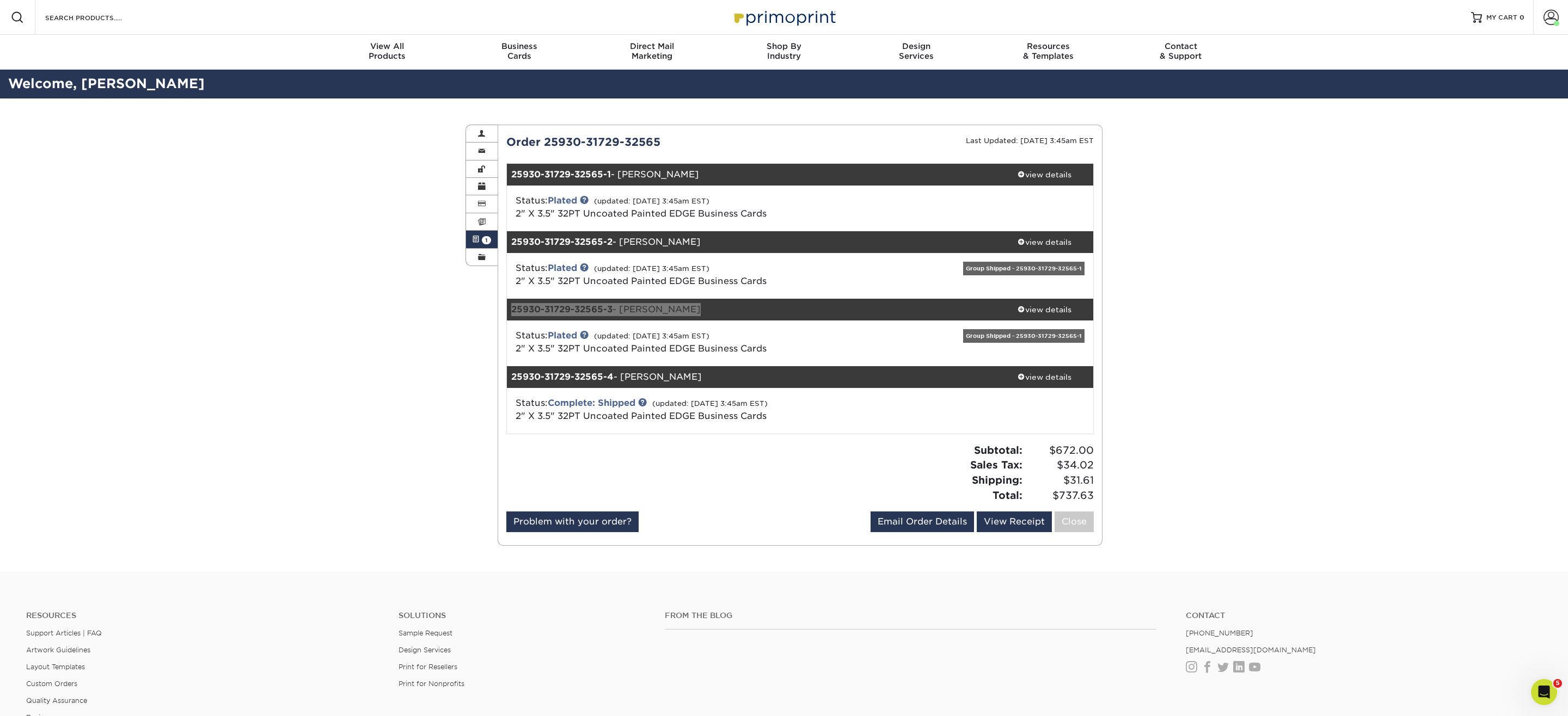
scroll to position [510, 0]
